Goal: Complete application form

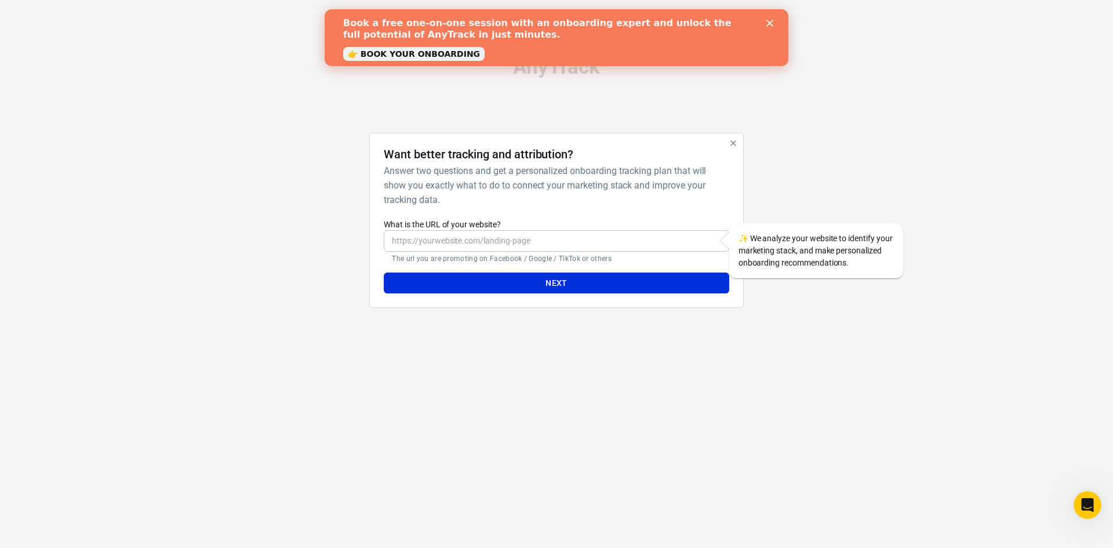
click at [458, 248] on input "What is the URL of your website?" at bounding box center [556, 240] width 345 height 21
click at [455, 248] on input "[URL][DOMAIN_NAME]" at bounding box center [556, 240] width 345 height 21
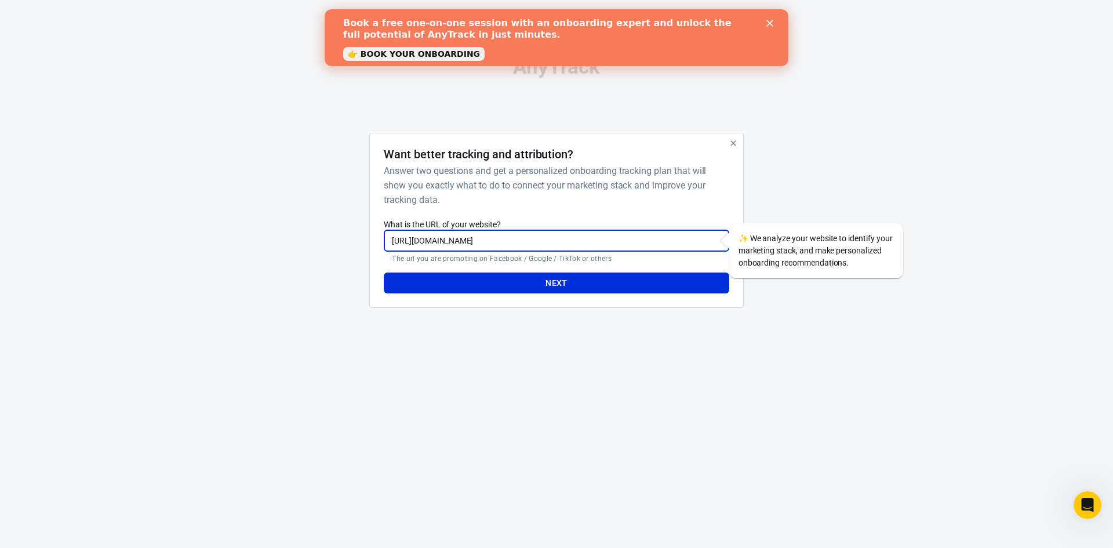
click at [455, 248] on input "[URL][DOMAIN_NAME]" at bounding box center [556, 240] width 345 height 21
paste input "[DOMAIN_NAME]"
type input "[URL][DOMAIN_NAME]"
click at [529, 278] on button "Next" at bounding box center [556, 283] width 345 height 21
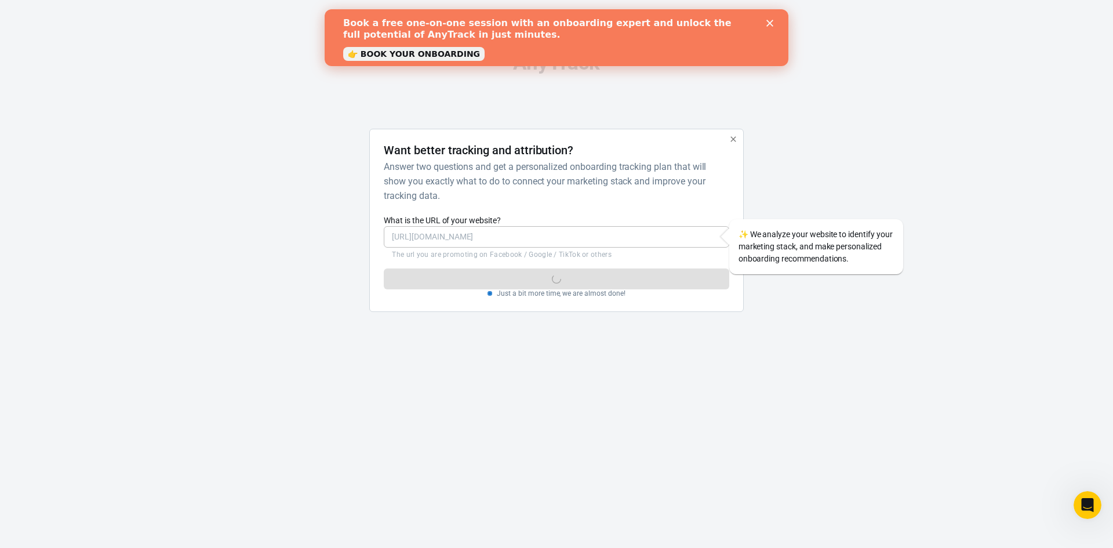
click at [771, 21] on polygon "Close" at bounding box center [769, 23] width 7 height 7
